Goal: Complete application form

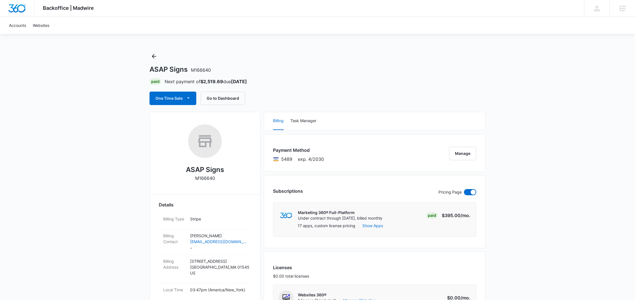
scroll to position [356, 0]
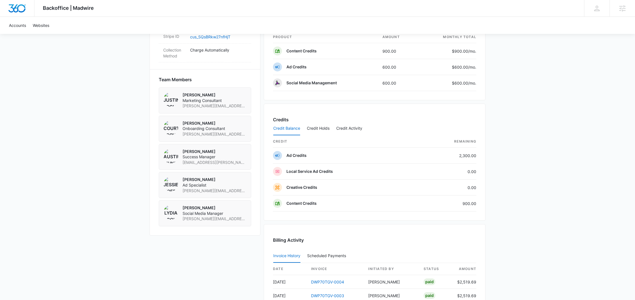
click at [529, 102] on div "Backoffice | Madwire Apps Settings KF Kirsten Fulton kirsten.fulton@madwire.com…" at bounding box center [317, 32] width 635 height 777
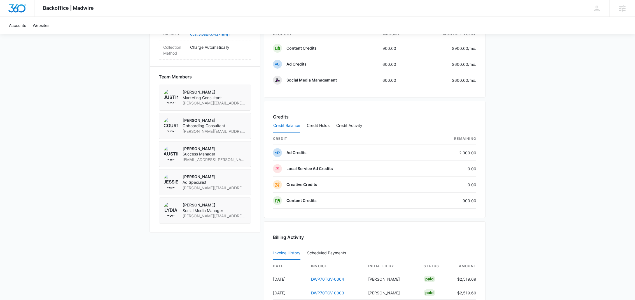
scroll to position [361, 0]
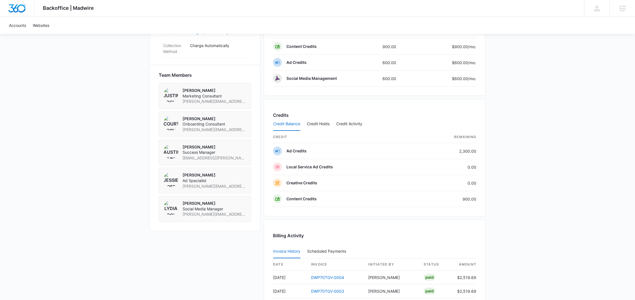
click at [213, 161] on span "austin.hunt@madwire.com" at bounding box center [215, 158] width 64 height 6
copy span "austin.hunt@madwire.com"
click at [192, 189] on span "jessie.hoerr@madwire.com" at bounding box center [215, 187] width 64 height 6
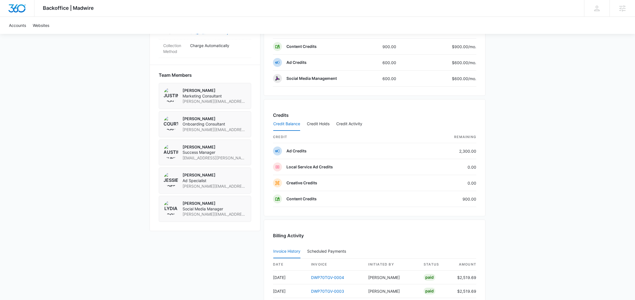
click at [192, 189] on span "jessie.hoerr@madwire.com" at bounding box center [215, 187] width 64 height 6
copy span "jessie.hoerr@madwire.com"
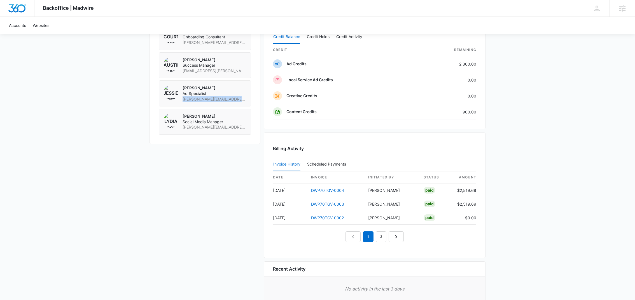
scroll to position [0, 0]
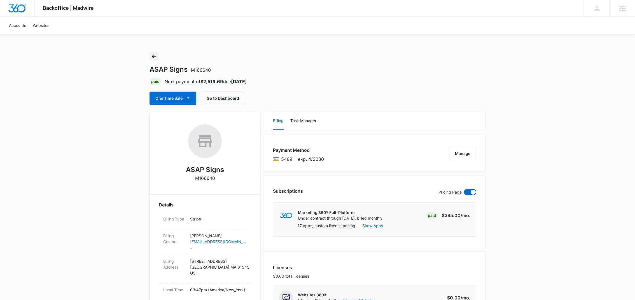
click at [153, 53] on icon "Back" at bounding box center [154, 56] width 7 height 7
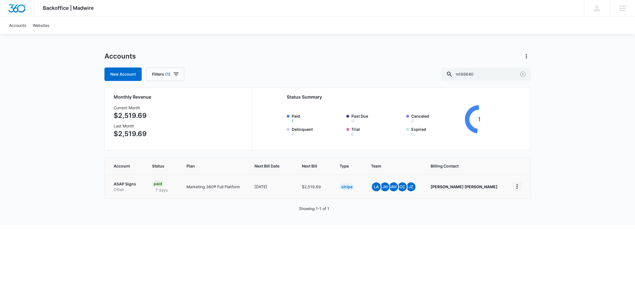
click at [520, 187] on icon "home" at bounding box center [517, 186] width 7 height 7
click at [471, 228] on html "Backoffice | Madwire Apps Settings KF Kirsten Fulton kirsten.fulton@madwire.com…" at bounding box center [317, 150] width 635 height 300
click at [17, 24] on link "Accounts" at bounding box center [18, 25] width 24 height 17
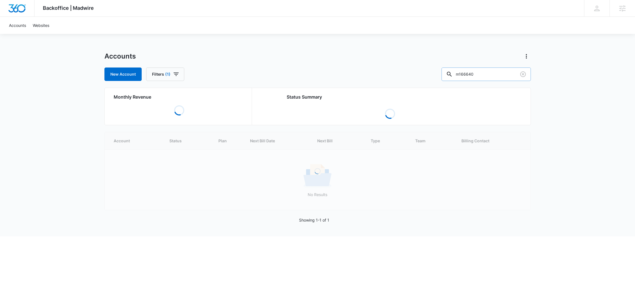
click at [499, 71] on input "m166640" at bounding box center [486, 74] width 89 height 13
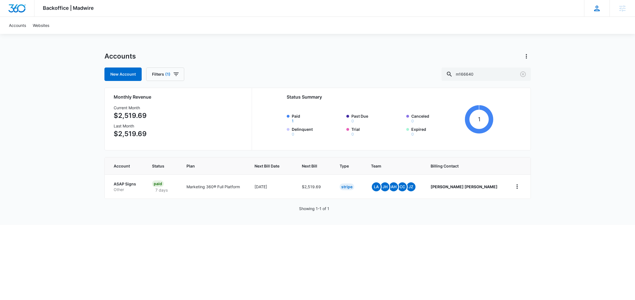
click at [596, 9] on icon at bounding box center [598, 9] width 6 height 6
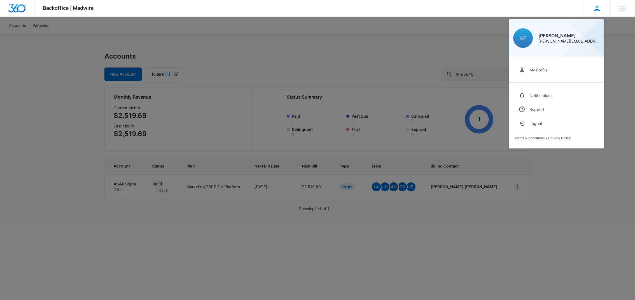
click at [596, 9] on icon at bounding box center [598, 9] width 6 height 6
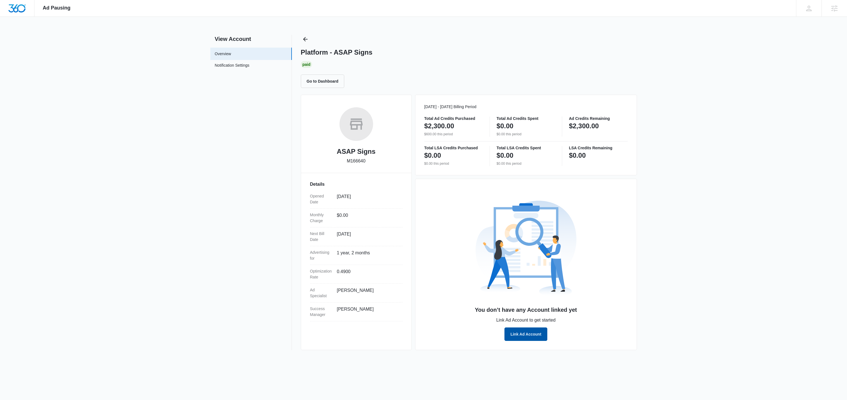
click at [514, 339] on button "Link Ad Account" at bounding box center [526, 334] width 43 height 13
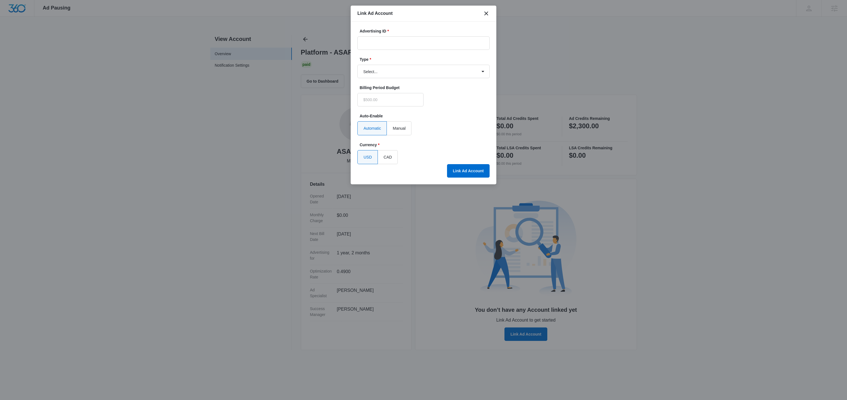
type input "$0.00"
click at [388, 41] on input "Advertising ID *" at bounding box center [424, 42] width 132 height 13
click at [400, 43] on input "Advertising ID *" at bounding box center [424, 42] width 132 height 13
paste input "167-670-7837"
type input "167-670-7837"
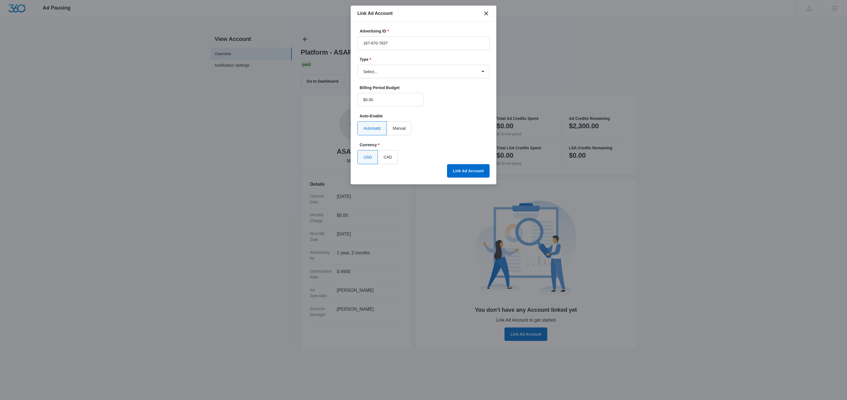
click at [451, 106] on form "Advertising ID * 167-670-7837 Type * Select... Bing Ads Facebook Ads Google Ads…" at bounding box center [424, 96] width 132 height 136
click at [449, 69] on select "Select... Bing Ads Facebook Ads Google Ads" at bounding box center [424, 71] width 132 height 13
select select "google"
click at [358, 65] on select "Select... Bing Ads Facebook Ads Google Ads" at bounding box center [424, 71] width 132 height 13
click at [451, 147] on label "Currency *" at bounding box center [426, 145] width 132 height 6
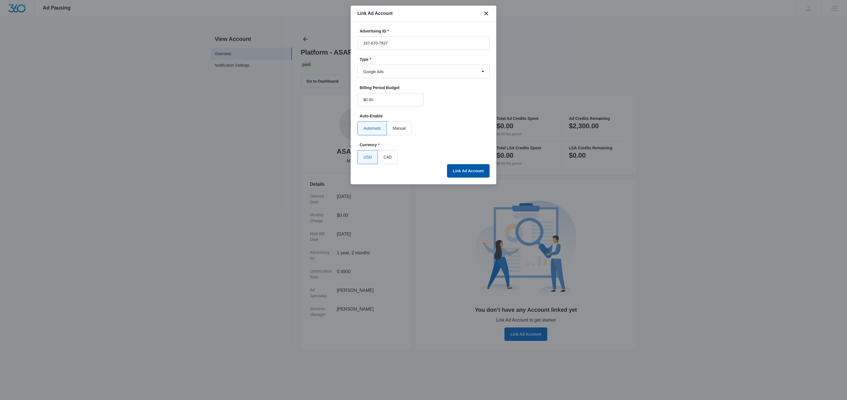
click at [459, 168] on button "Link Ad Account" at bounding box center [468, 170] width 43 height 13
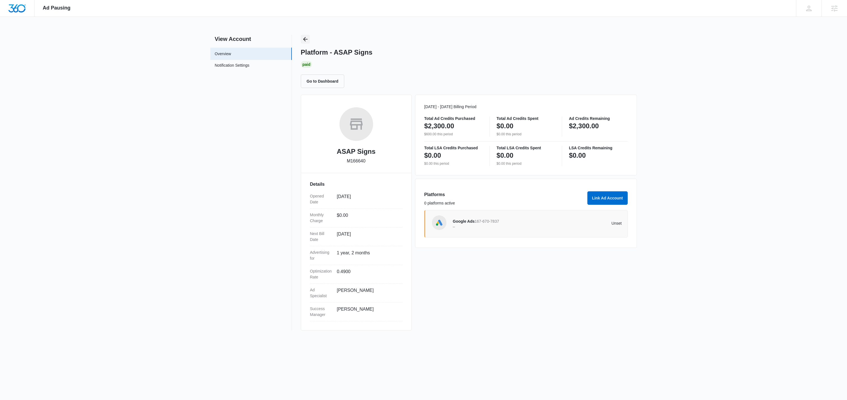
click at [308, 40] on icon "Back" at bounding box center [305, 39] width 7 height 7
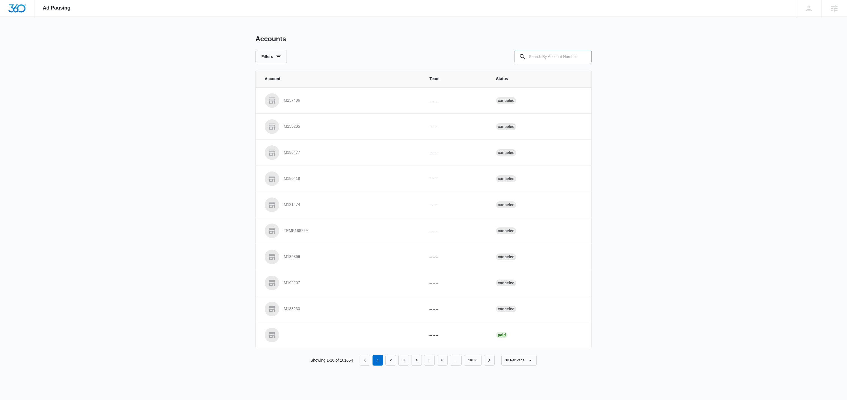
click at [549, 56] on input "text" at bounding box center [553, 56] width 77 height 13
paste input "167-670-7837"
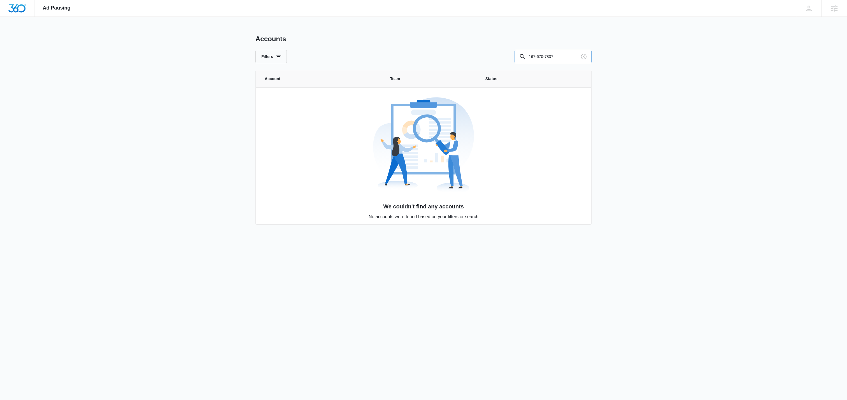
click at [549, 56] on input "167-670-7837" at bounding box center [553, 56] width 77 height 13
type input "asap sign"
type input "m166640"
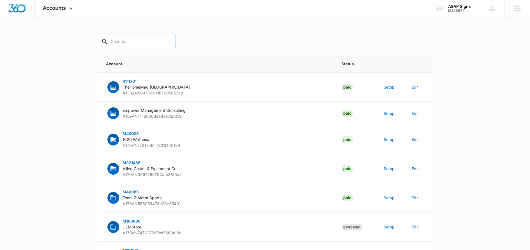
click at [136, 38] on input "text" at bounding box center [136, 41] width 79 height 13
type input "m166640"
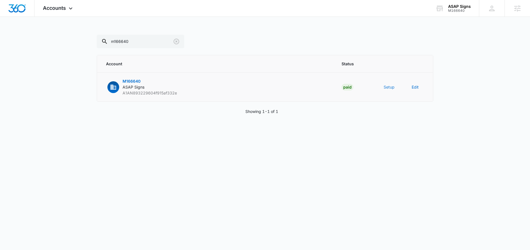
click at [387, 86] on button "Setup" at bounding box center [388, 87] width 11 height 6
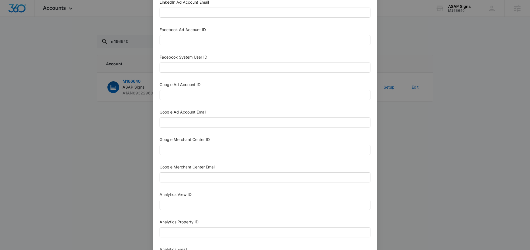
scroll to position [118, 0]
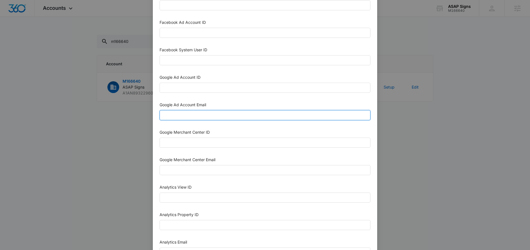
click at [206, 112] on input "Google Ad Account Email" at bounding box center [264, 115] width 211 height 10
paste input "M360+Accounts1032@madwiremedia.com"
type input "M360+Accounts1032@madwiremedia.com"
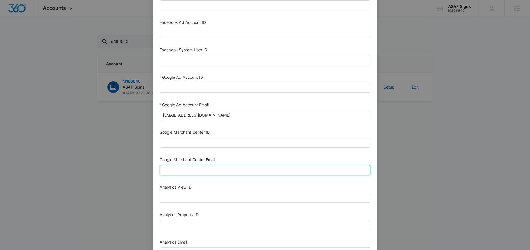
click at [181, 165] on input "Google Merchant Center Email" at bounding box center [264, 170] width 211 height 10
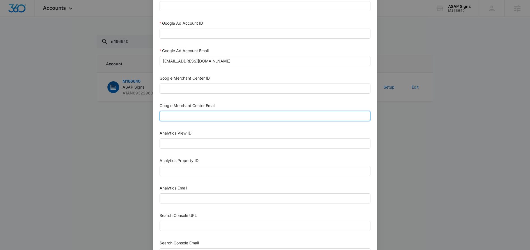
scroll to position [187, 0]
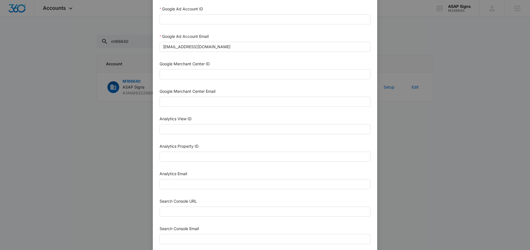
click at [181, 174] on div "Analytics Email" at bounding box center [264, 175] width 211 height 8
click at [181, 179] on input "Analytics Email" at bounding box center [264, 184] width 211 height 10
paste input "M360+Accounts1032@madwiremedia.com"
type input "M360+Accounts1032@madwiremedia.com"
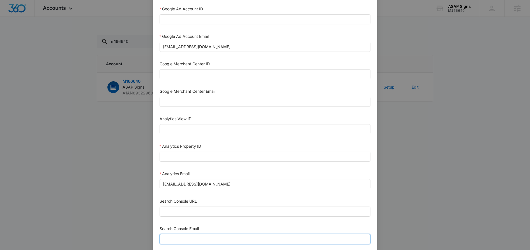
click at [178, 237] on input "Search Console Email" at bounding box center [264, 239] width 211 height 10
paste input "M360+Accounts1032@madwiremedia.com"
type input "M360+Accounts1032@madwiremedia.com"
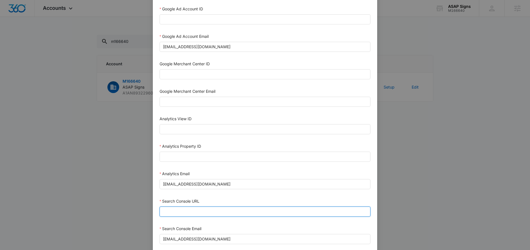
click at [167, 206] on input "Search Console URL" at bounding box center [264, 211] width 211 height 10
paste input "https://provehiclewraps.com/"
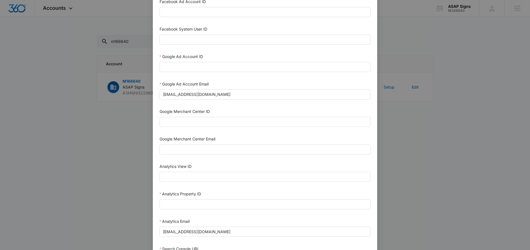
scroll to position [170, 0]
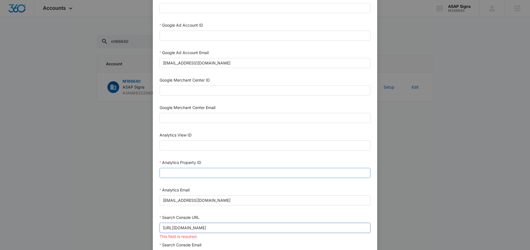
type input "https://provehiclewraps.com"
click at [205, 170] on input "Analytics Property ID" at bounding box center [264, 173] width 211 height 10
paste input "167-670-7837"
type input "167-670-7837"
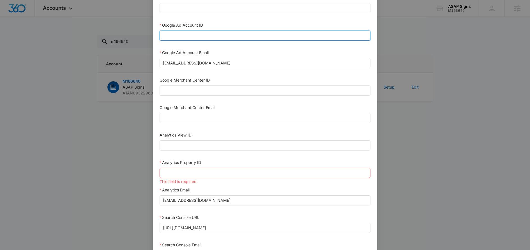
click at [215, 33] on input "Google Ad Account ID" at bounding box center [264, 36] width 211 height 10
paste input "167-670-7837"
click at [171, 33] on input "167-670-7837" at bounding box center [264, 36] width 211 height 10
type input "167-670-7837"
click at [171, 33] on input "167-670-7837" at bounding box center [264, 36] width 211 height 10
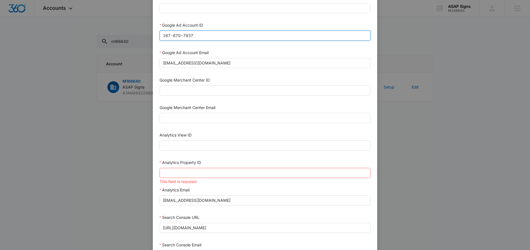
click at [171, 33] on input "167-670-7837" at bounding box center [264, 36] width 211 height 10
paste input "167-670-7837"
type input "167-670-7837"
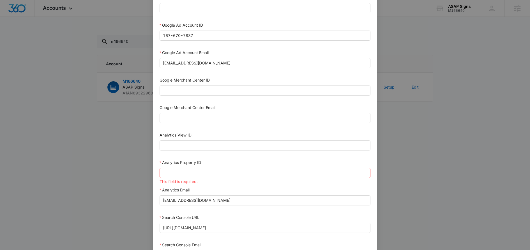
click at [252, 102] on form "Bing Ad Account ID Bing Ad Account Email LinkedIn Ad Account ID LinkedIn Ad Acc…" at bounding box center [264, 83] width 211 height 452
click at [203, 168] on input "Analytics Property ID" at bounding box center [264, 173] width 211 height 10
click at [188, 145] on input "Analytics View ID" at bounding box center [264, 145] width 211 height 10
click at [192, 164] on div "Analytics Property ID" at bounding box center [264, 163] width 211 height 8
click at [192, 168] on input "Analytics Property ID" at bounding box center [264, 173] width 211 height 10
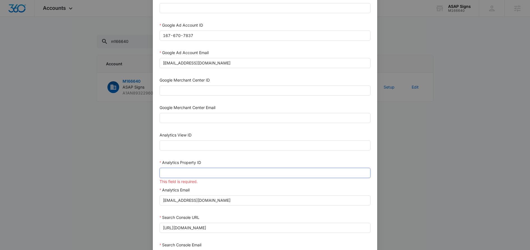
paste input "501249091"
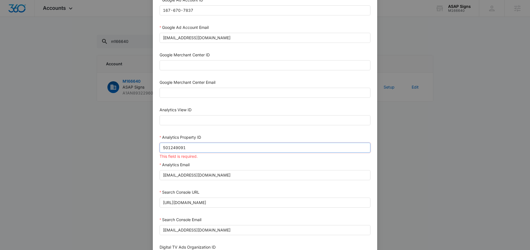
scroll to position [246, 0]
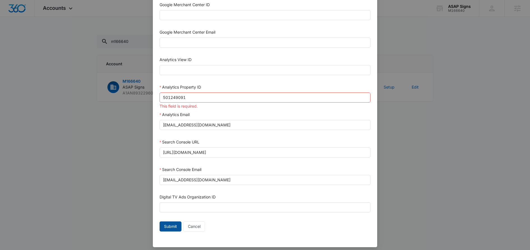
click at [172, 223] on span "Submit" at bounding box center [170, 226] width 13 height 6
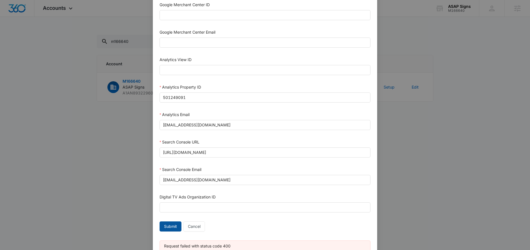
scroll to position [257, 0]
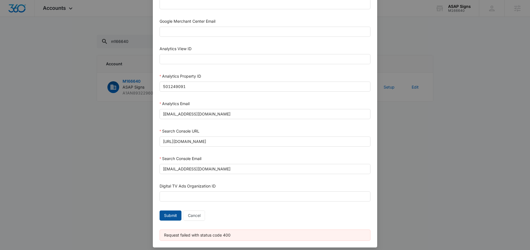
click at [170, 212] on span "Submit" at bounding box center [170, 215] width 13 height 6
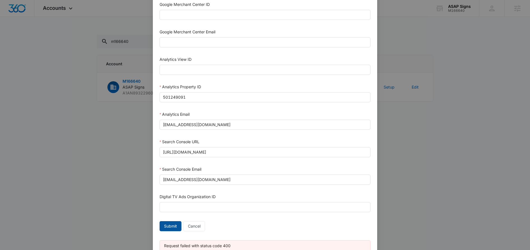
scroll to position [249, 0]
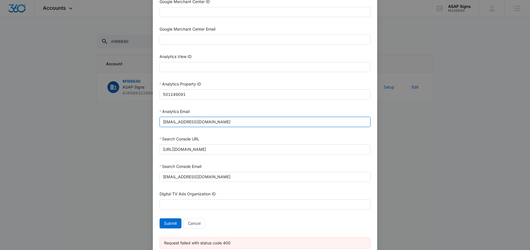
click at [195, 120] on input "M360+Accounts1032@madwiremedia.com" at bounding box center [264, 122] width 211 height 10
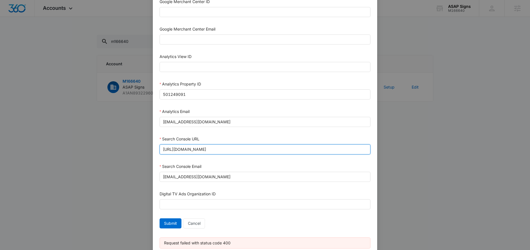
click at [177, 147] on input "https://provehiclewraps.com" at bounding box center [264, 149] width 211 height 10
click at [179, 173] on input "M360+Accounts1032@madwiremedia.com" at bounding box center [264, 177] width 211 height 10
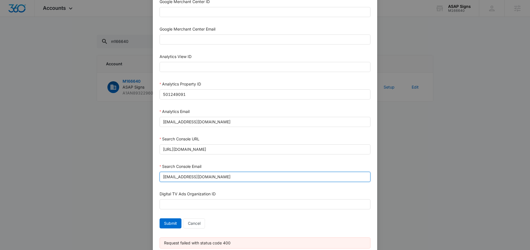
click at [179, 173] on input "M360+Accounts1032@madwiremedia.com" at bounding box center [264, 177] width 211 height 10
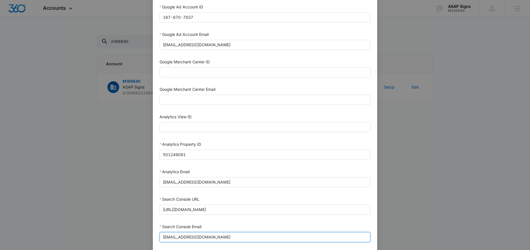
scroll to position [187, 0]
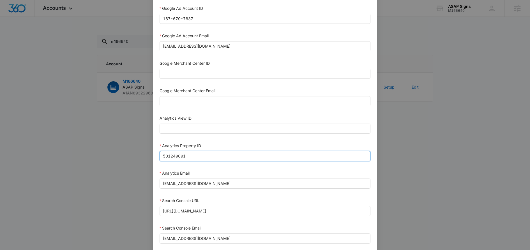
click at [173, 153] on input "501249091" at bounding box center [264, 156] width 211 height 10
type input "501249091"
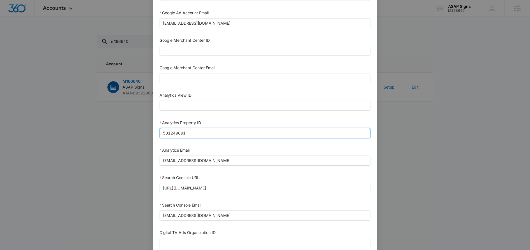
scroll to position [257, 0]
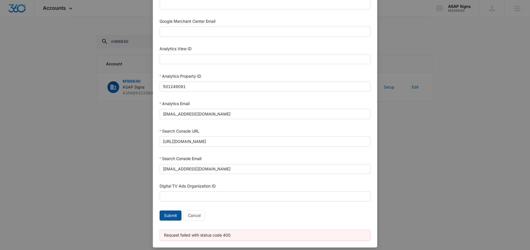
click at [169, 214] on span "Submit" at bounding box center [170, 215] width 13 height 6
